Goal: Transaction & Acquisition: Purchase product/service

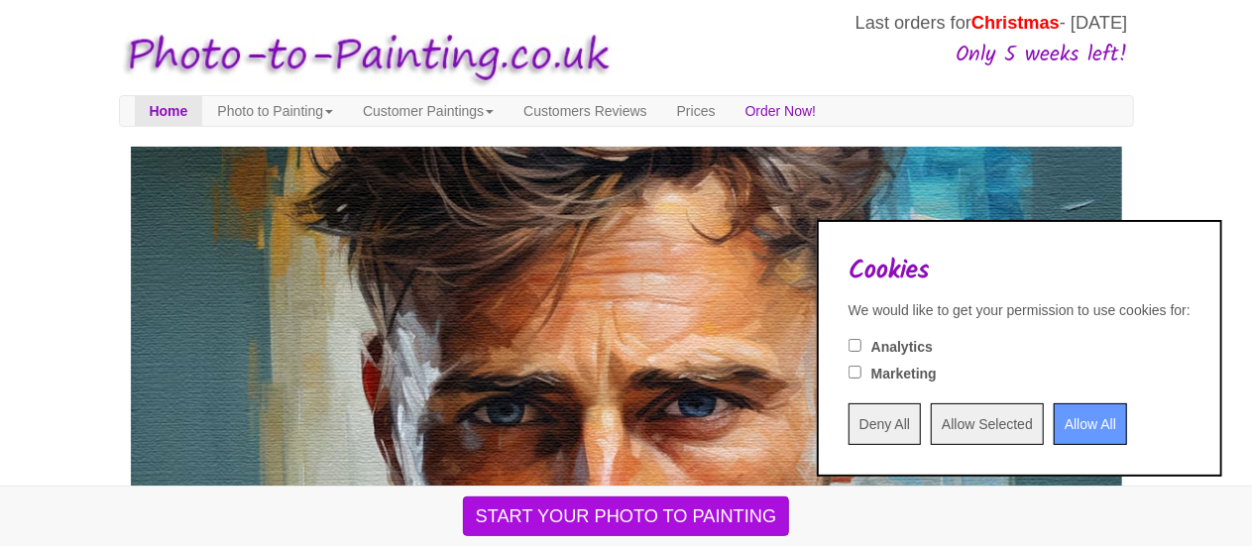
click at [835, 447] on div "Cookies We would like to get your permission to use cookies for: Analytics Mark…" at bounding box center [1019, 348] width 405 height 257
click at [848, 431] on input "Deny All" at bounding box center [884, 424] width 72 height 42
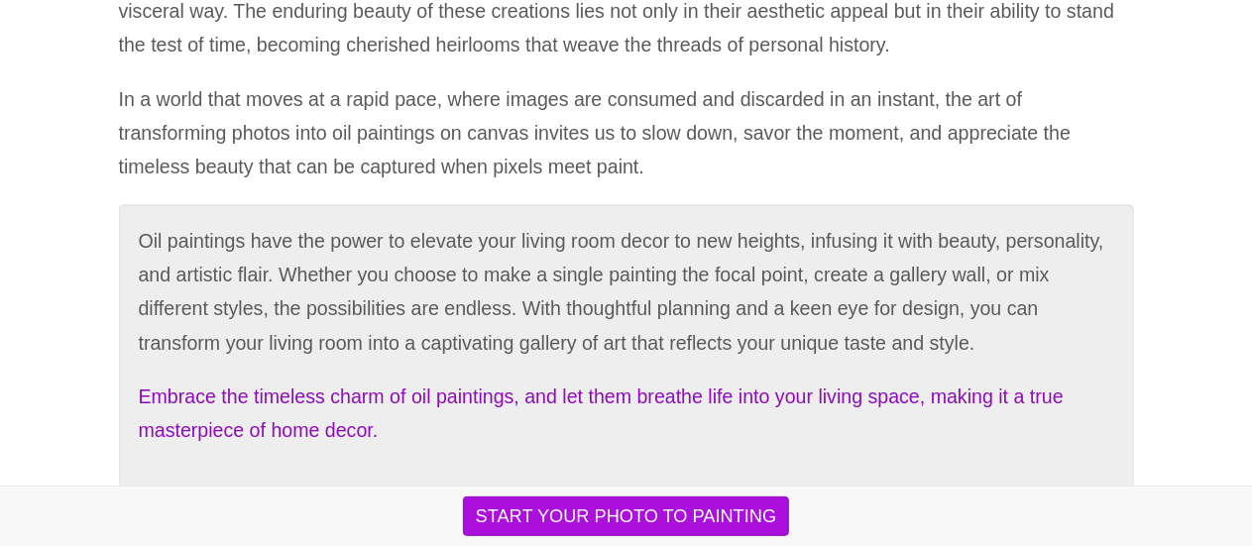
scroll to position [6565, 0]
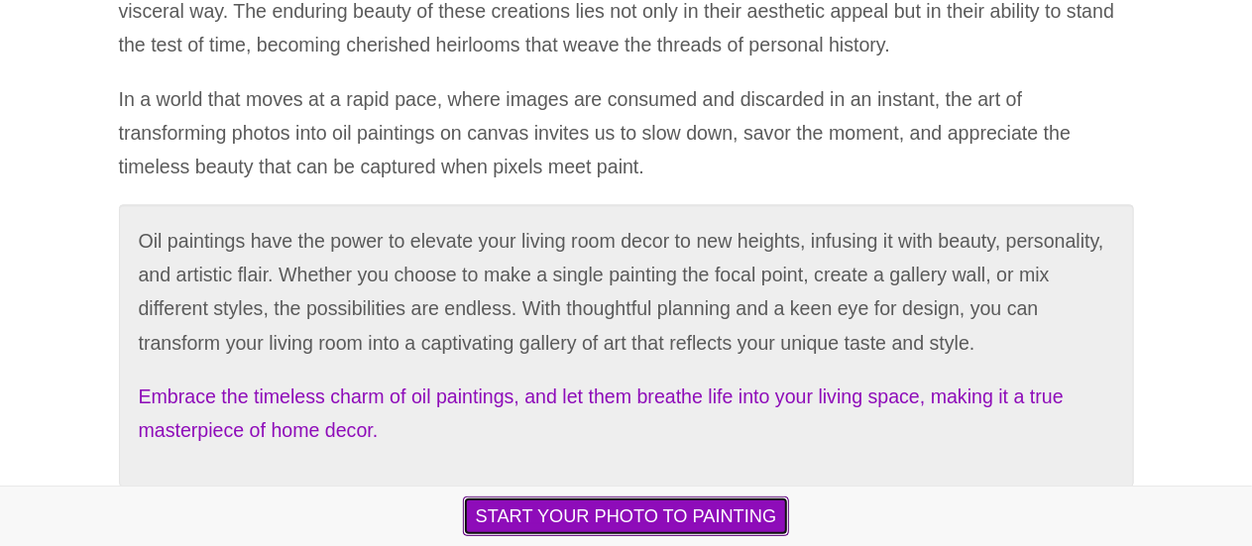
click at [526, 511] on button "START YOUR PHOTO TO PAINTING" at bounding box center [626, 517] width 327 height 40
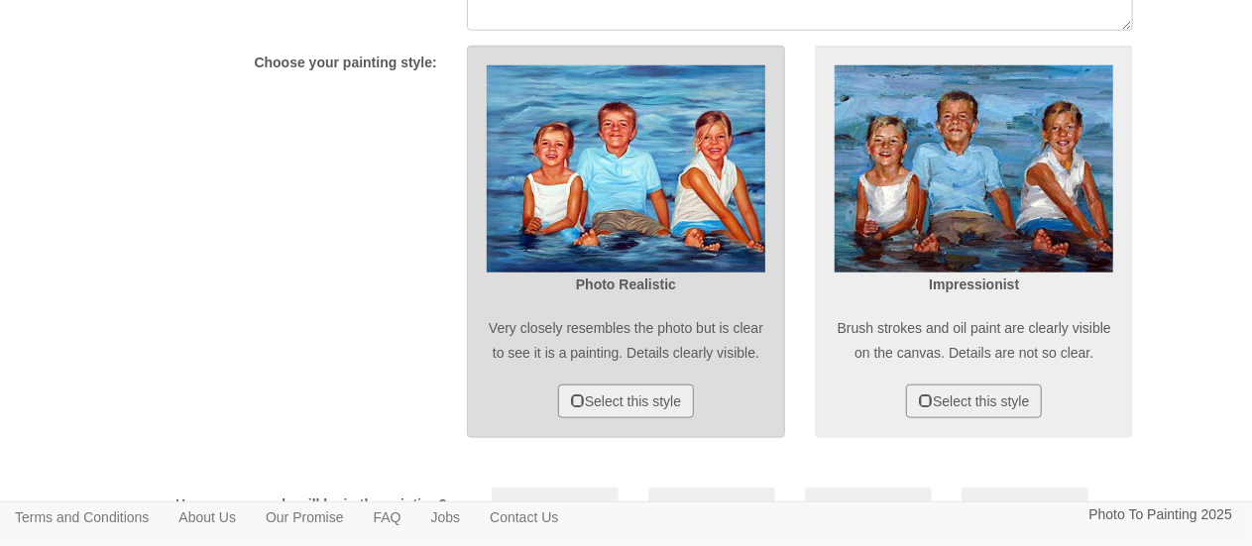
scroll to position [950, 0]
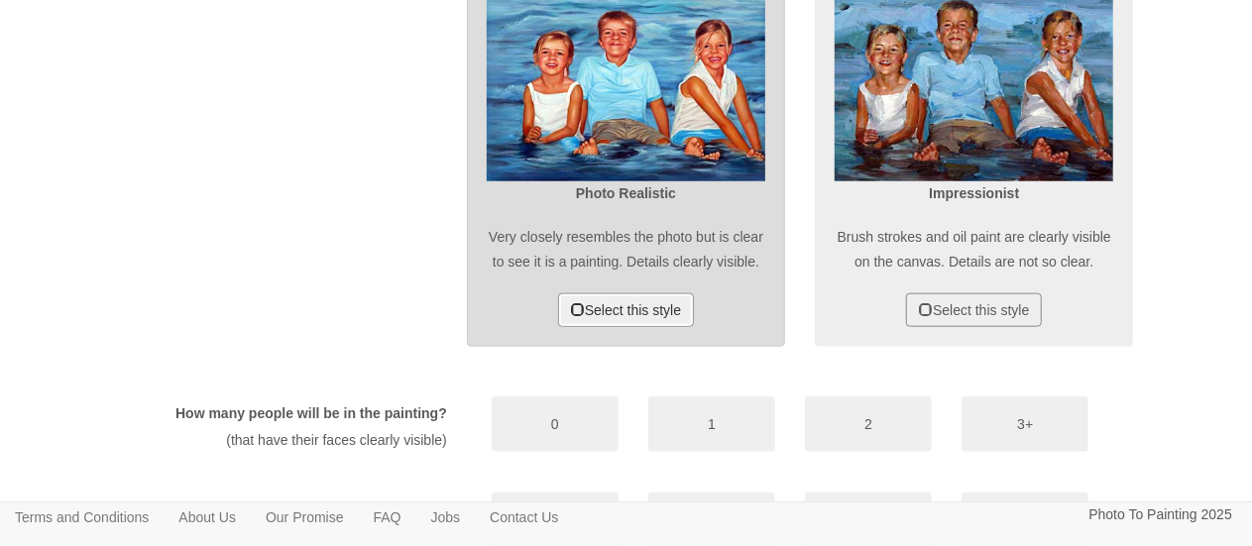
click at [634, 327] on button "Select this style" at bounding box center [626, 310] width 136 height 34
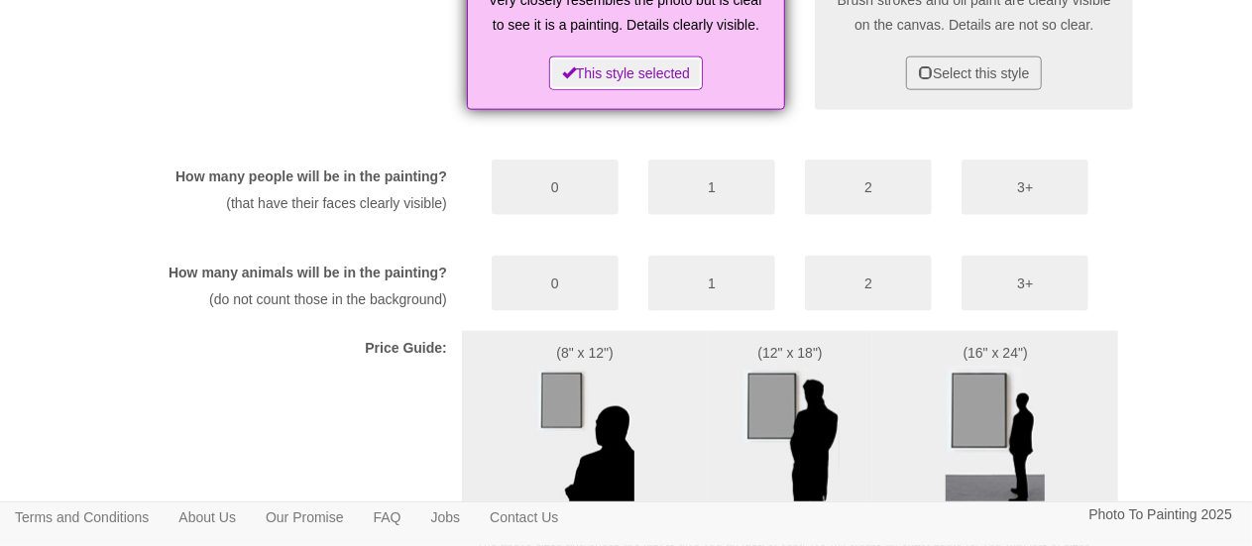
scroll to position [1188, 0]
click at [773, 214] on button "1" at bounding box center [711, 187] width 127 height 56
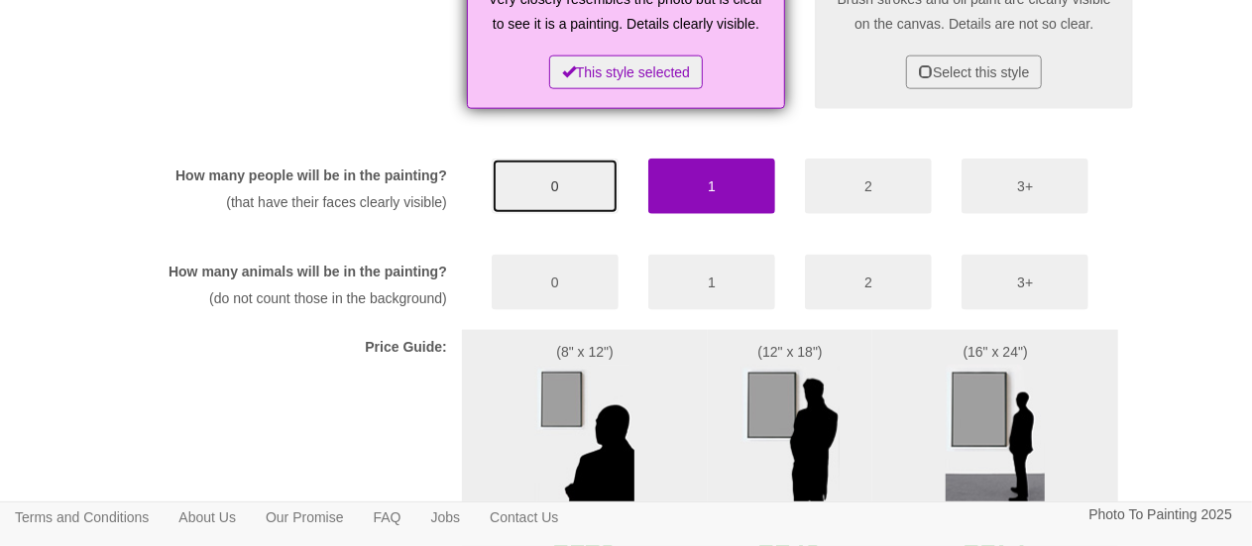
click at [574, 214] on button "0" at bounding box center [555, 187] width 127 height 56
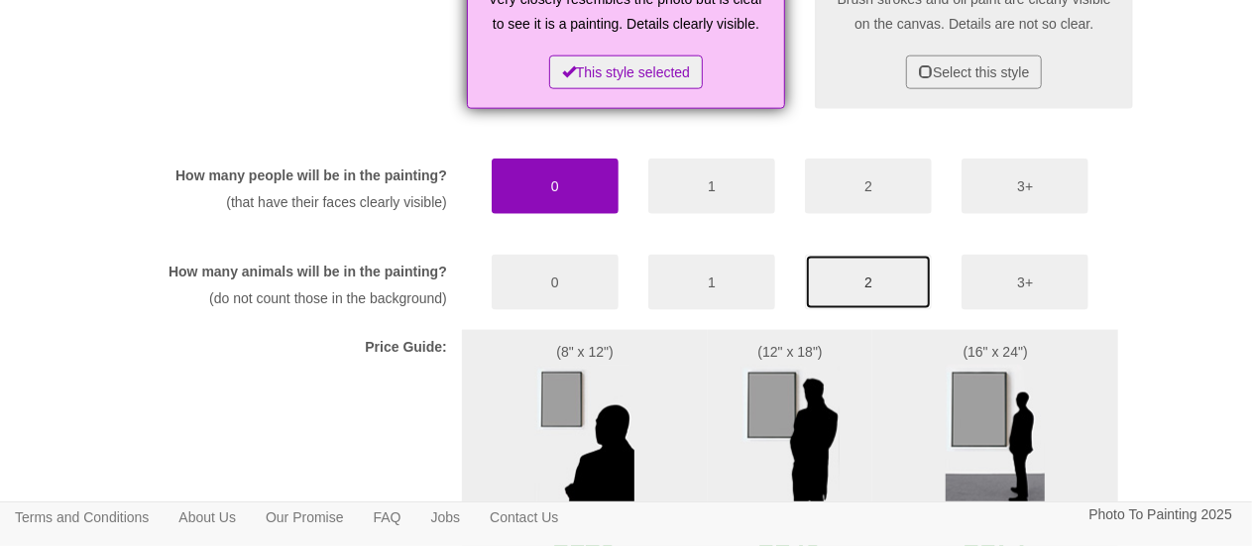
click at [852, 310] on button "2" at bounding box center [868, 283] width 127 height 56
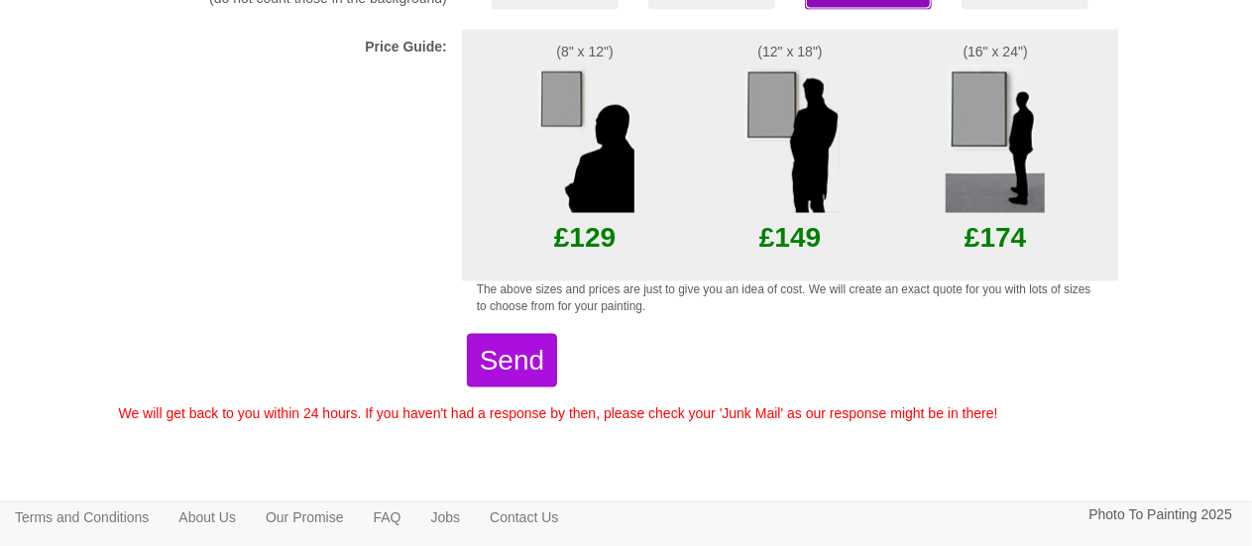
scroll to position [1557, 0]
click at [983, 164] on img at bounding box center [995, 138] width 99 height 149
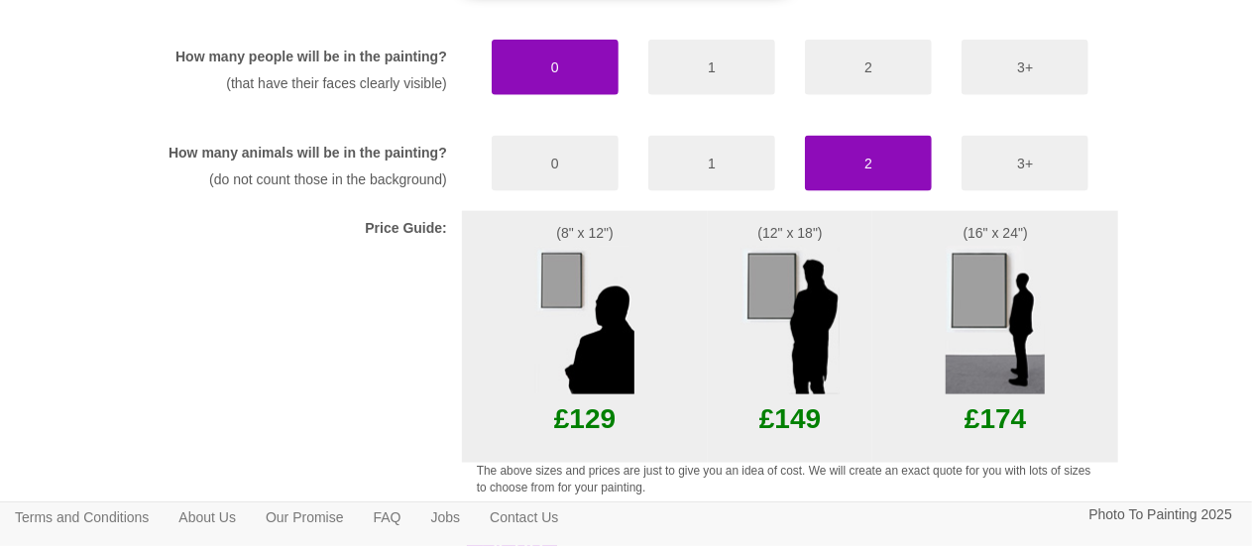
scroll to position [1309, 0]
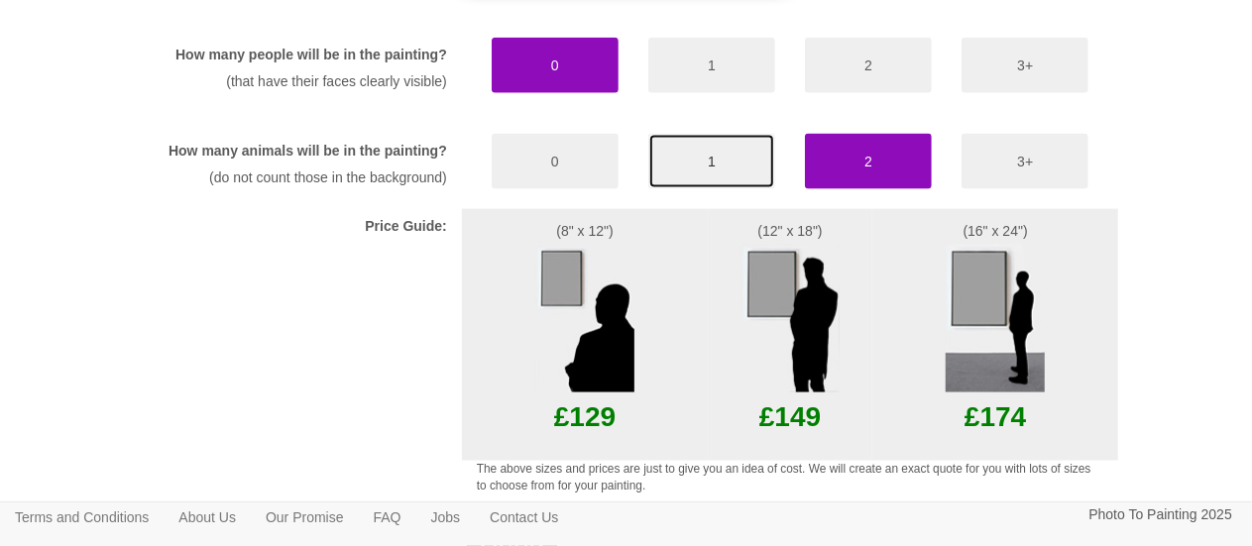
click at [695, 189] on button "1" at bounding box center [711, 162] width 127 height 56
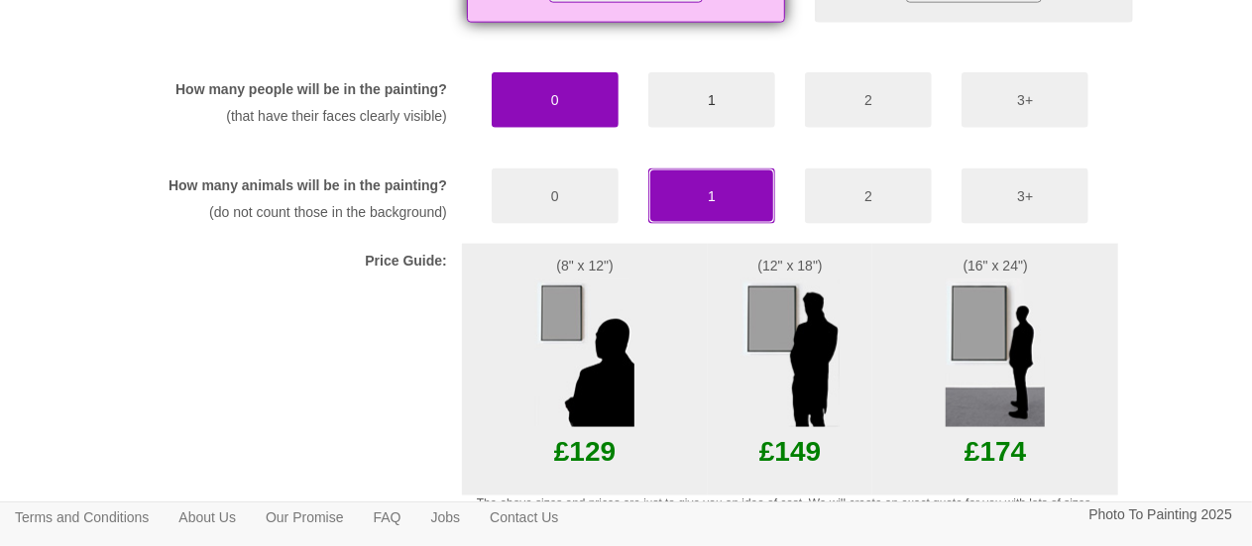
scroll to position [1273, 0]
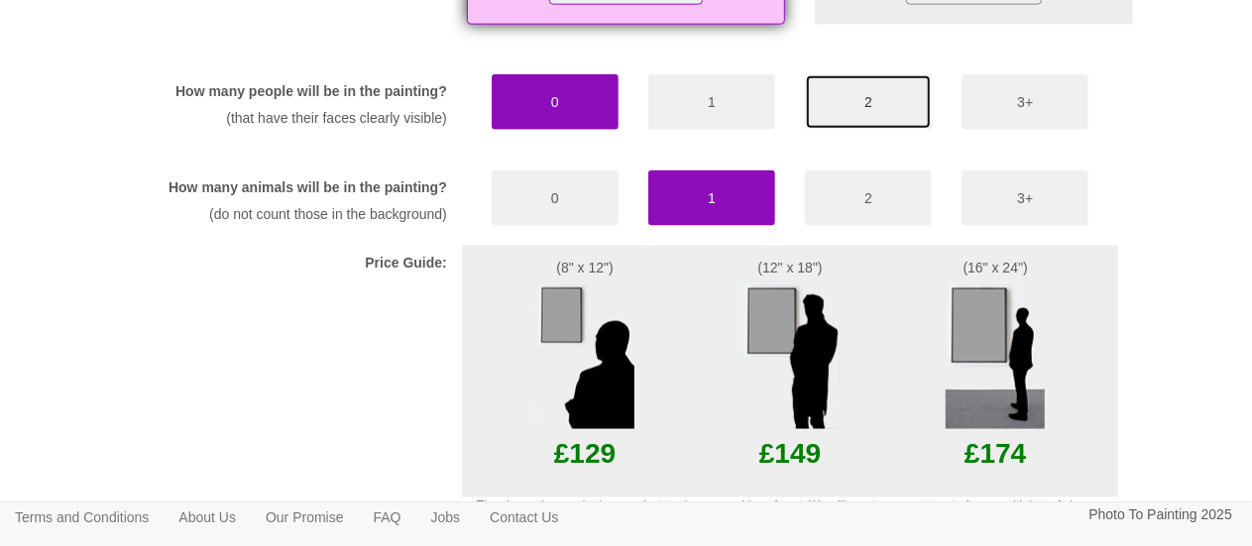
click at [846, 130] on button "2" at bounding box center [868, 102] width 127 height 56
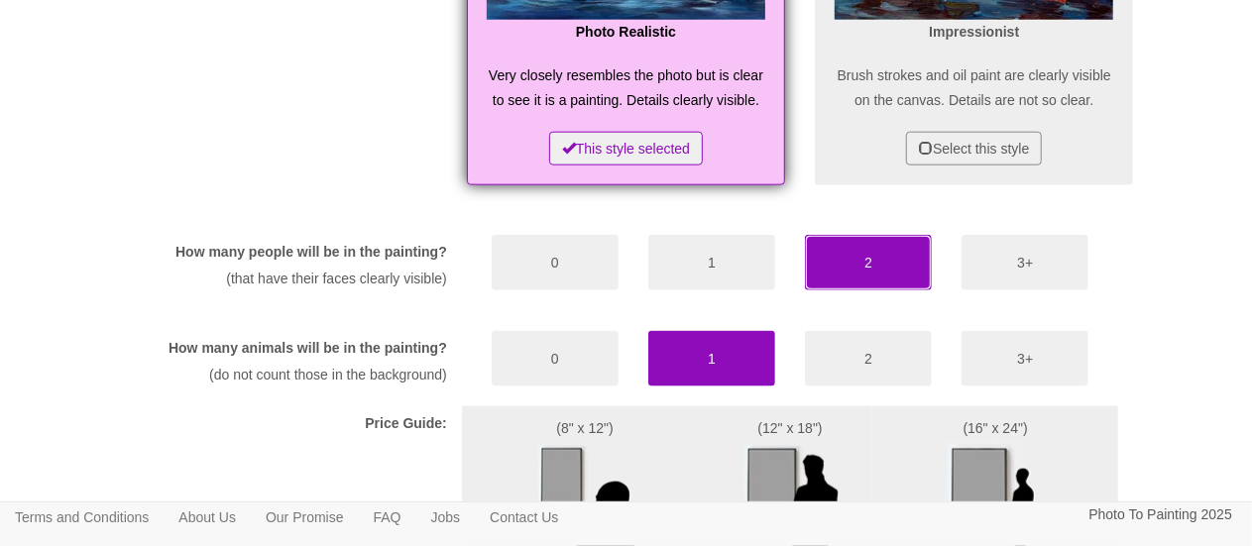
scroll to position [1124, 0]
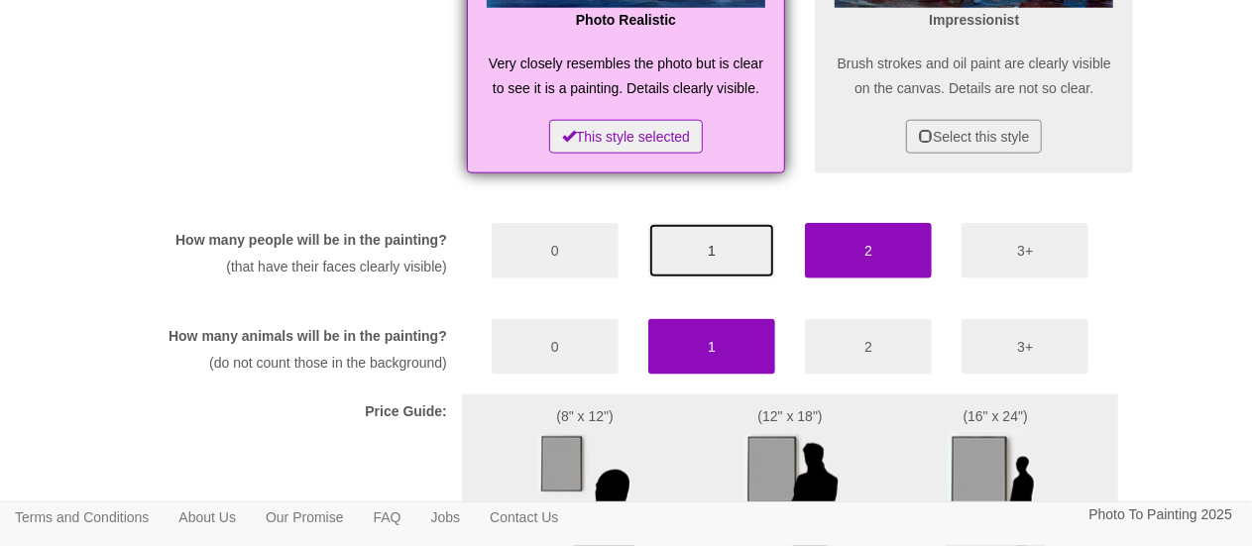
click at [716, 273] on button "1" at bounding box center [711, 251] width 127 height 56
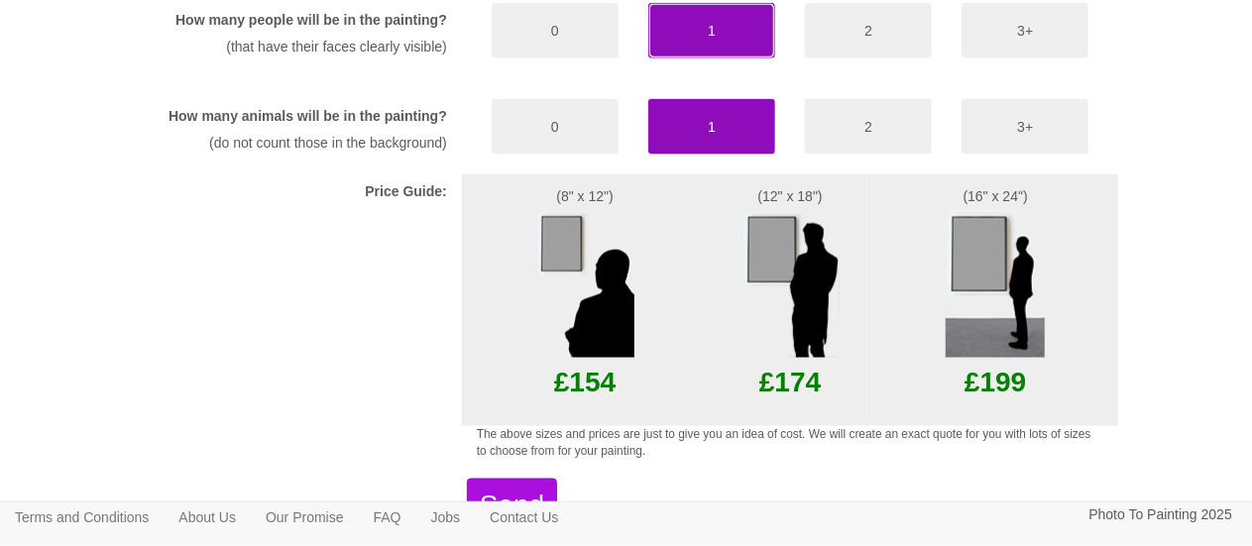
scroll to position [1387, 0]
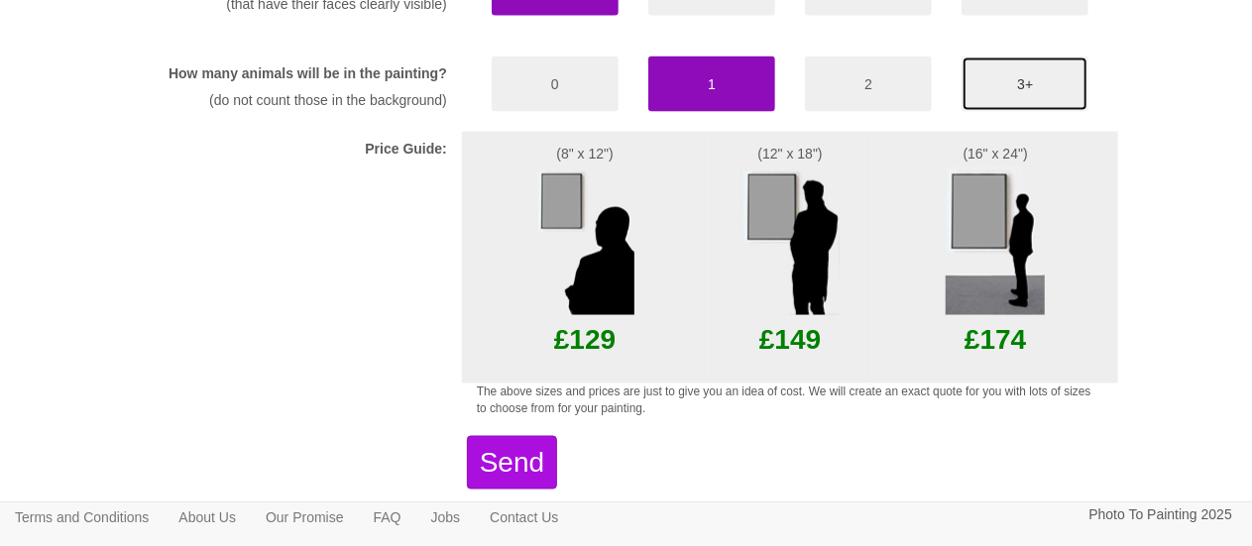
click at [981, 112] on button "3+" at bounding box center [1024, 84] width 127 height 56
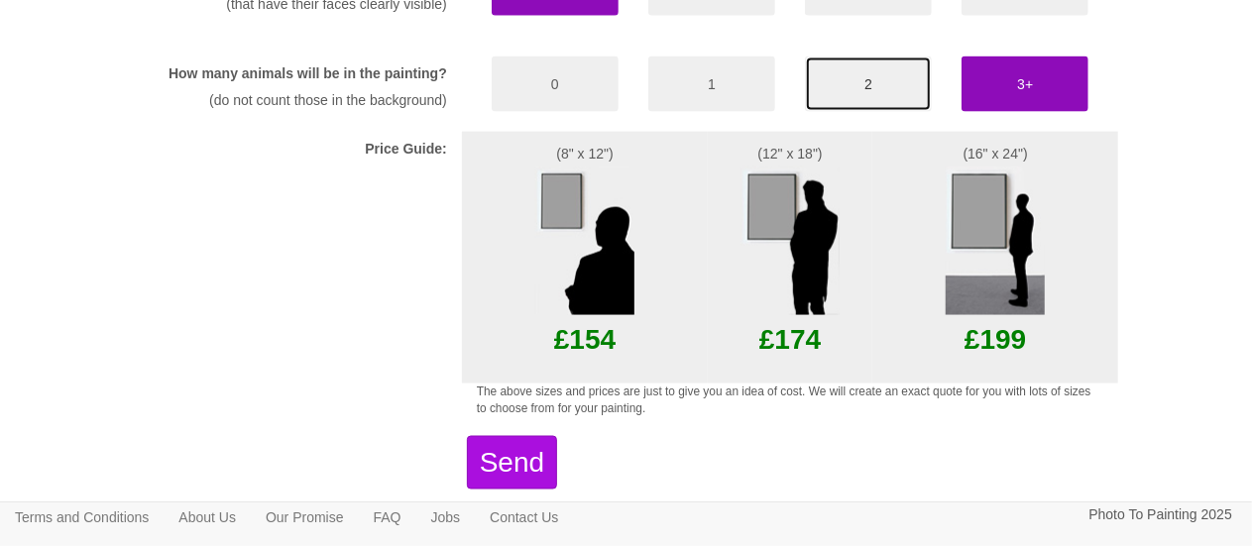
click at [909, 112] on button "2" at bounding box center [868, 84] width 127 height 56
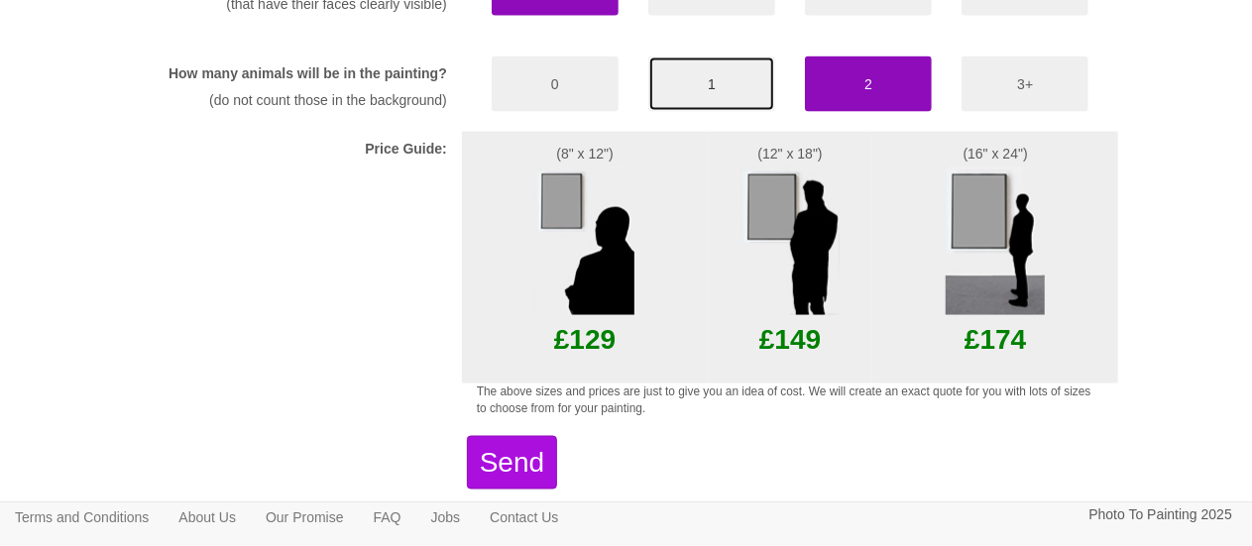
click at [733, 112] on button "1" at bounding box center [711, 84] width 127 height 56
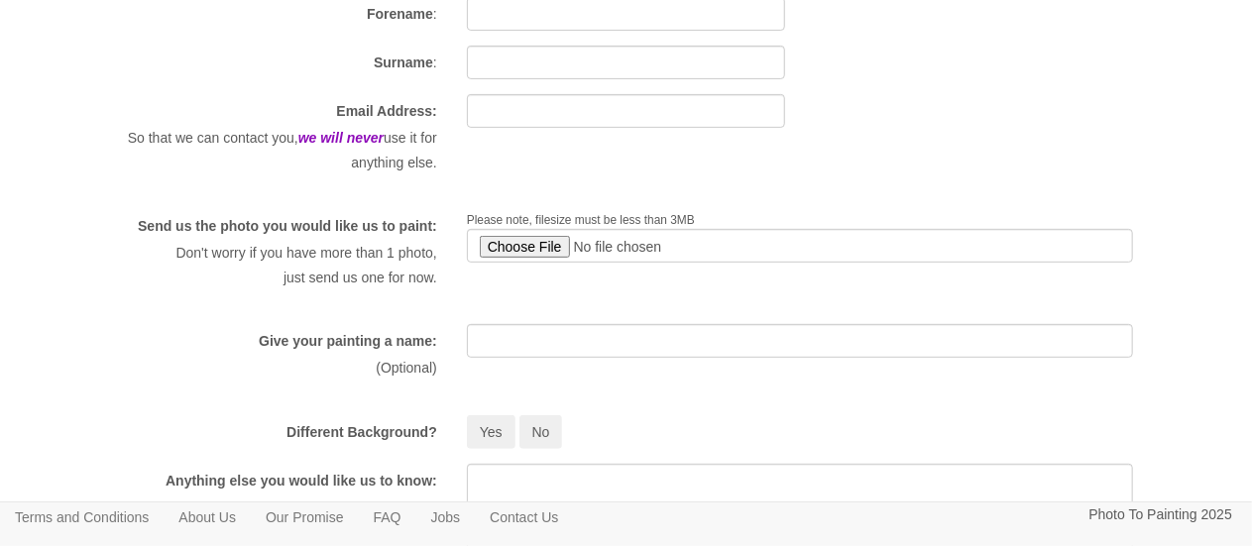
scroll to position [0, 0]
